Goal: Information Seeking & Learning: Learn about a topic

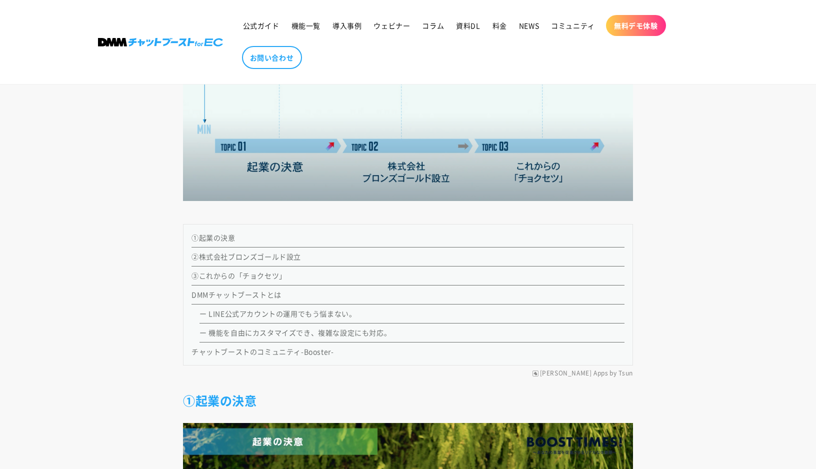
scroll to position [2870, 0]
click at [258, 314] on link "ー LINE公式アカウントの運用でもう悩まない。" at bounding box center [277, 313] width 156 height 10
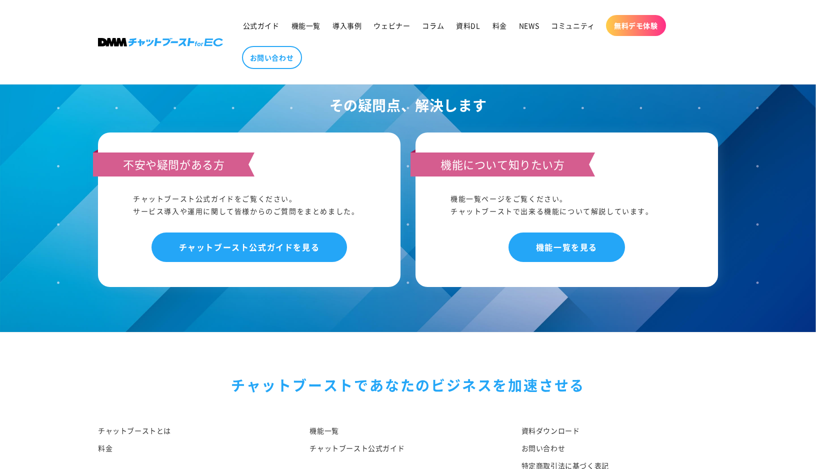
scroll to position [6913, 0]
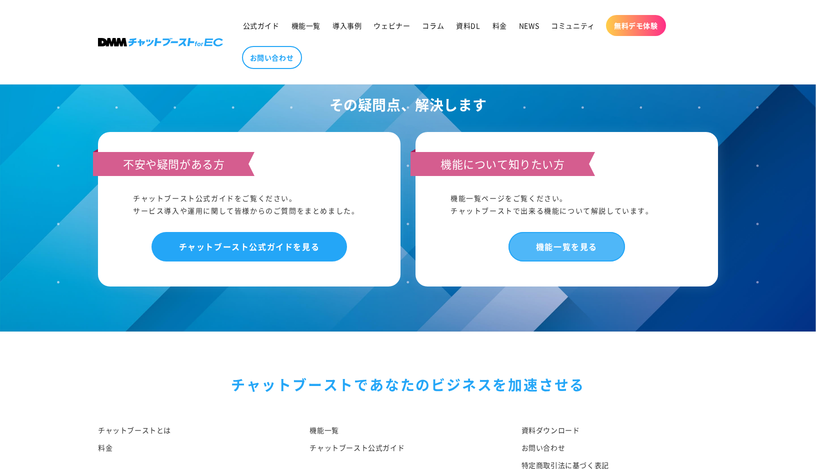
click at [542, 232] on link "機能一覧を見る" at bounding box center [566, 246] width 116 height 29
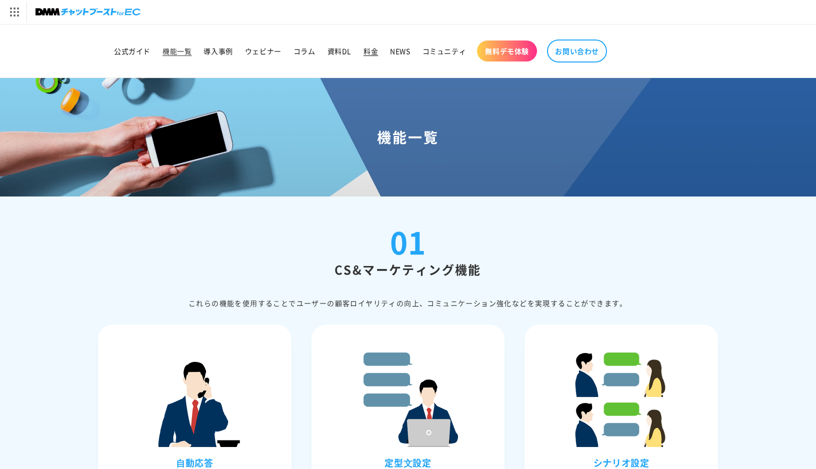
click at [372, 54] on span "料金" at bounding box center [370, 50] width 14 height 9
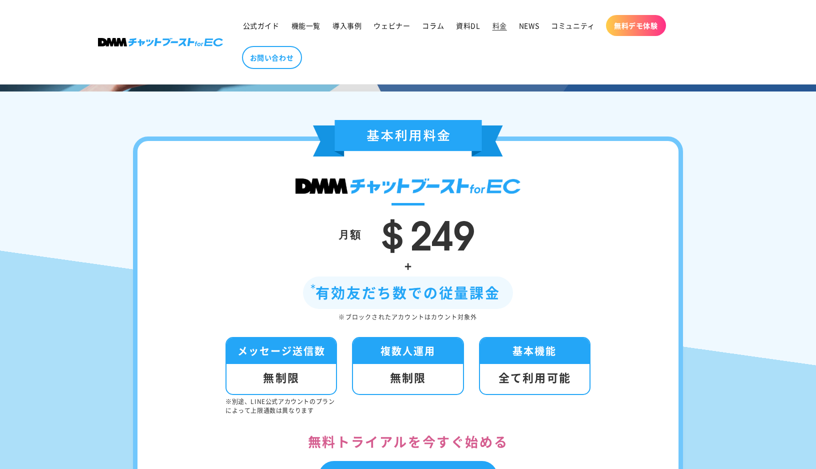
scroll to position [134, 0]
